Goal: Task Accomplishment & Management: Manage account settings

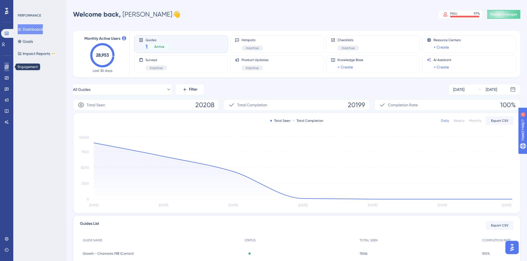
click at [5, 66] on icon at bounding box center [6, 67] width 4 height 4
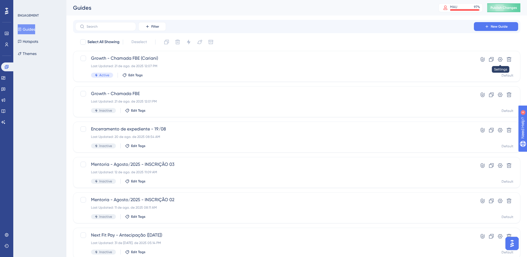
click at [500, 62] on button at bounding box center [500, 59] width 9 height 9
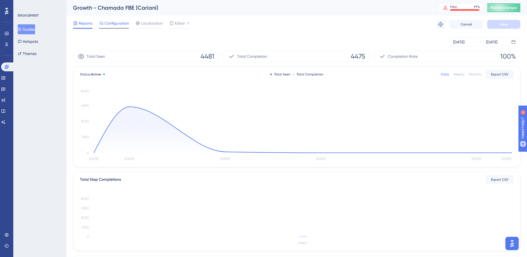
click at [121, 27] on div "Configuration" at bounding box center [114, 24] width 30 height 9
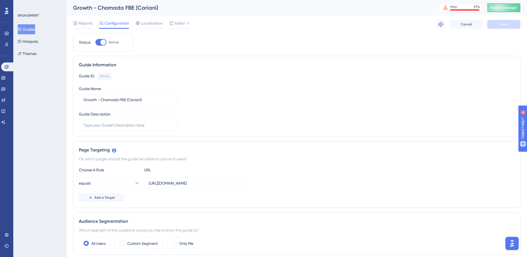
click at [108, 42] on label "Active" at bounding box center [106, 42] width 23 height 7
click at [95, 42] on input "Active" at bounding box center [95, 42] width 0 height 0
checkbox input "false"
click at [510, 24] on button "Save" at bounding box center [503, 24] width 33 height 9
click at [507, 8] on span "Publish Changes" at bounding box center [504, 8] width 27 height 4
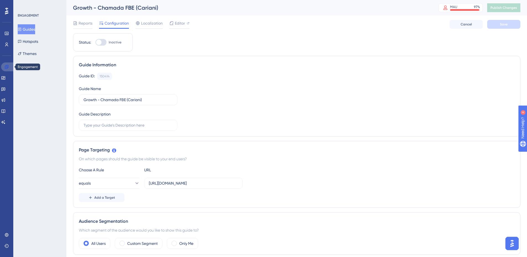
click at [6, 66] on icon at bounding box center [6, 67] width 4 height 4
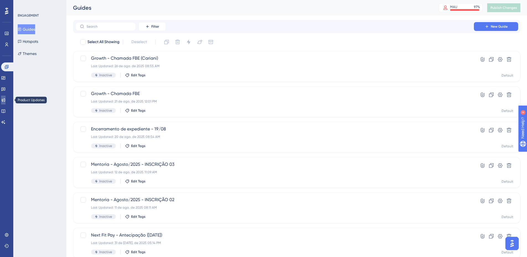
click at [6, 102] on icon at bounding box center [3, 100] width 4 height 4
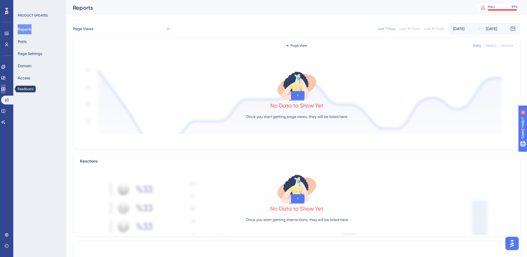
click at [5, 90] on icon at bounding box center [3, 90] width 4 height 4
